Goal: Task Accomplishment & Management: Manage account settings

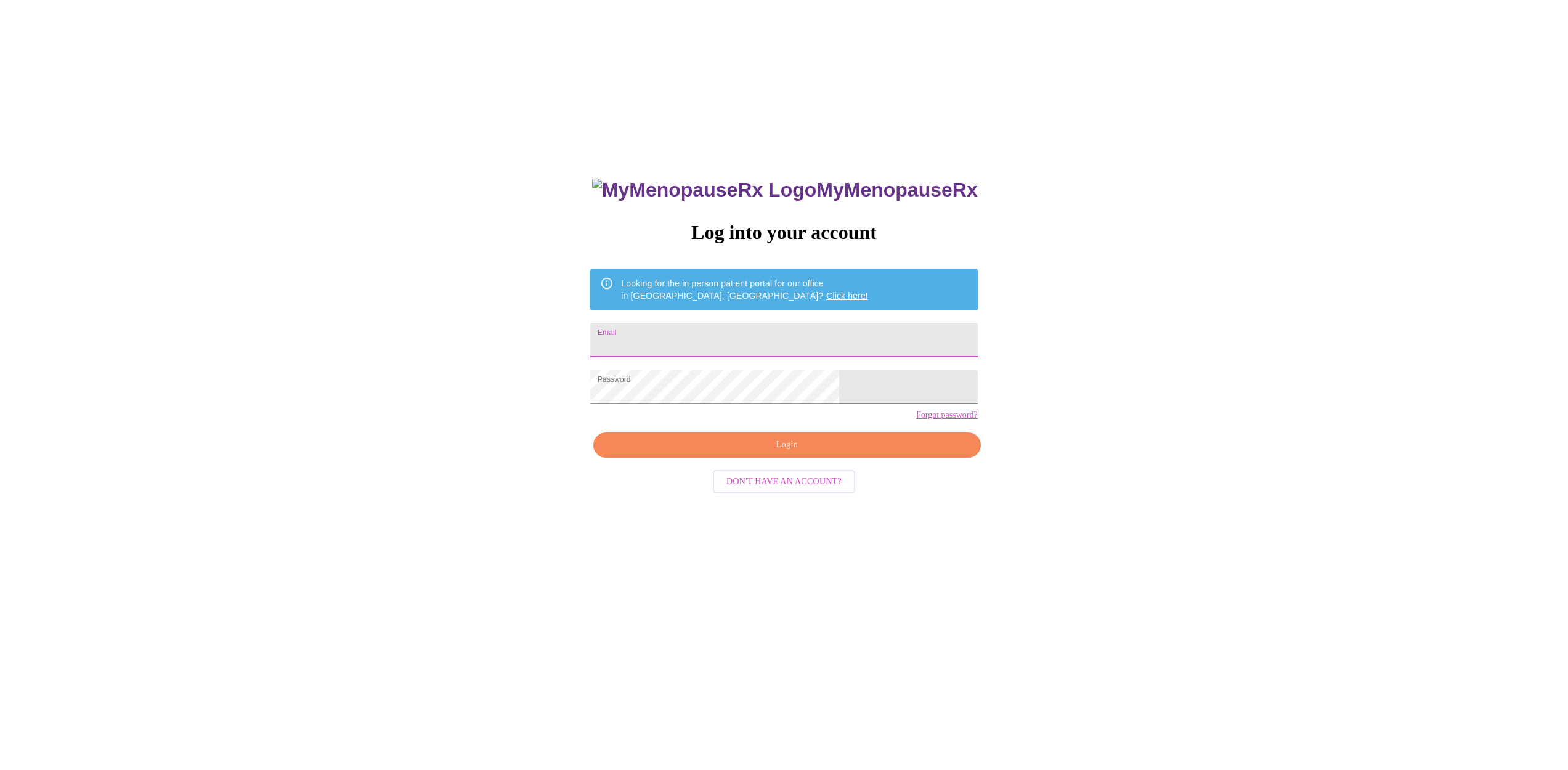
click at [677, 335] on input "Email" at bounding box center [783, 340] width 387 height 35
type input "[EMAIL_ADDRESS][PERSON_NAME][DOMAIN_NAME]"
click at [752, 453] on span "Login" at bounding box center [787, 445] width 358 height 15
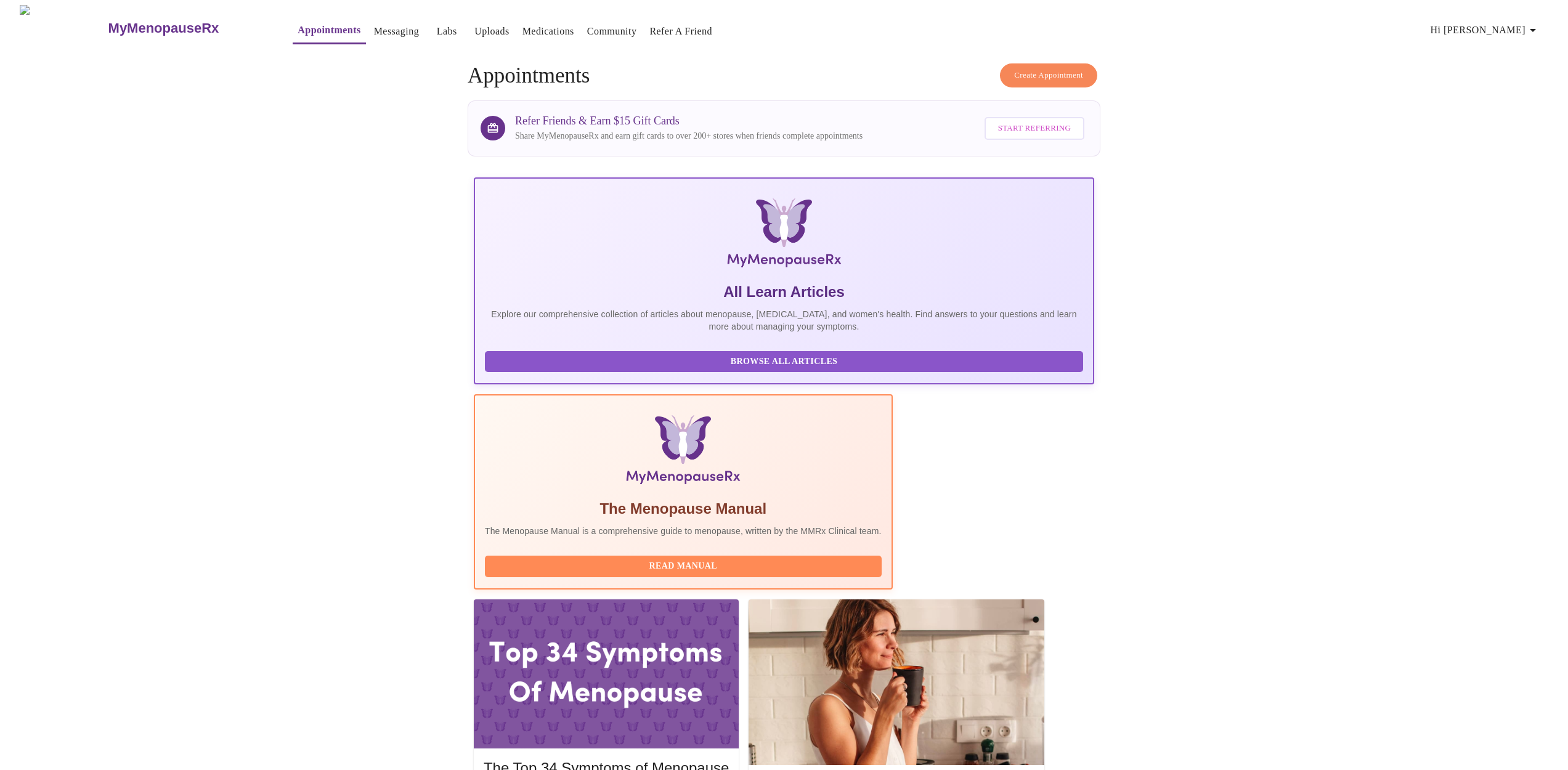
scroll to position [309, 0]
